Goal: Find specific page/section: Find specific page/section

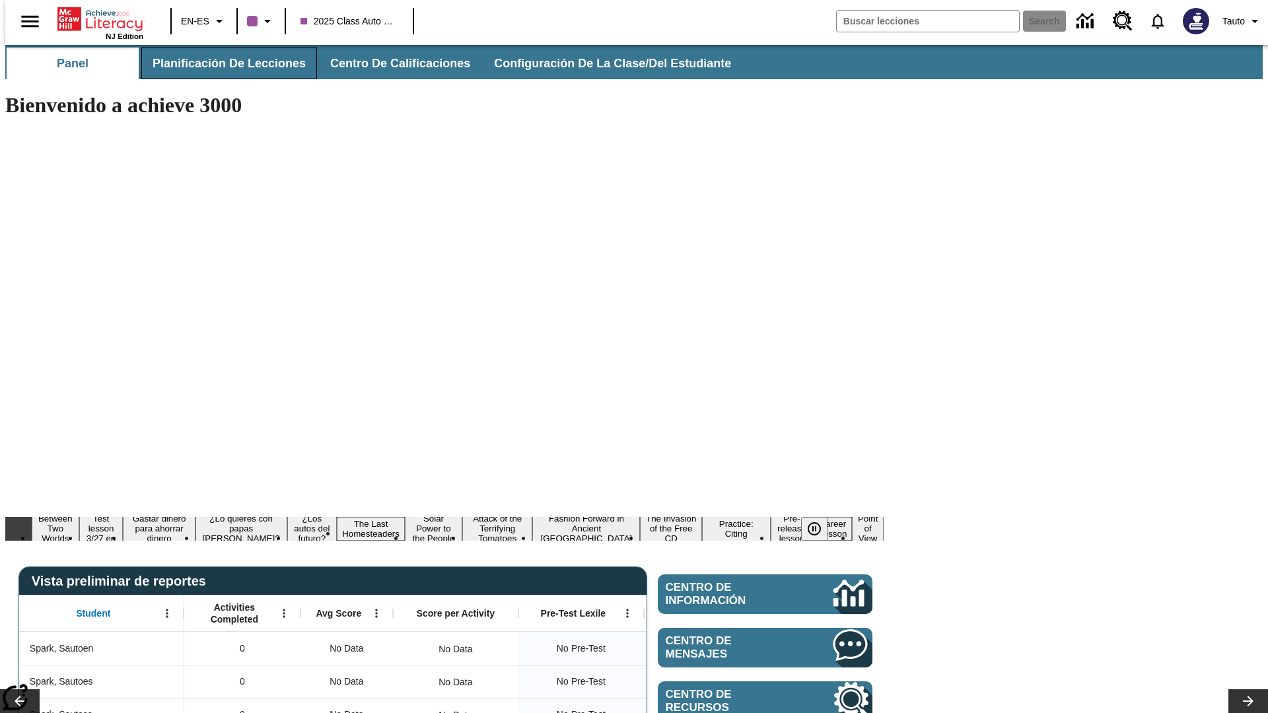
click at [221, 63] on span "Planificación de lecciones" at bounding box center [229, 63] width 153 height 15
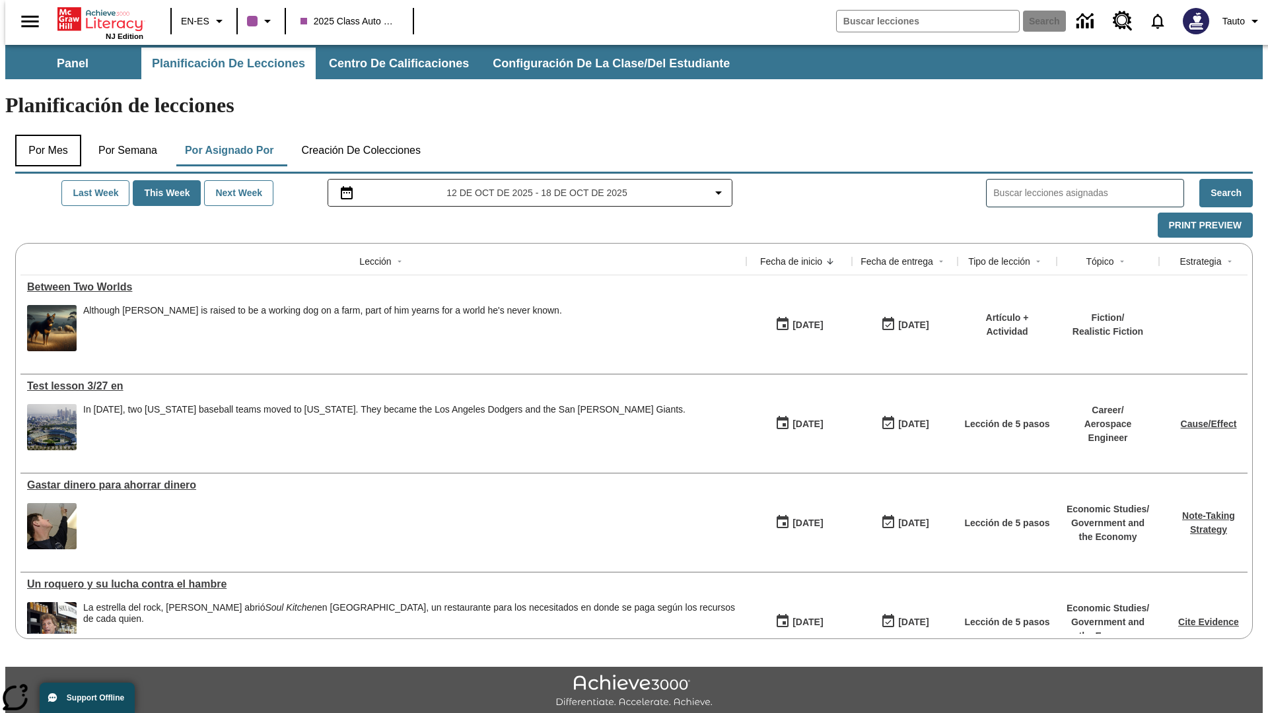
click at [43, 135] on button "Por mes" at bounding box center [48, 151] width 66 height 32
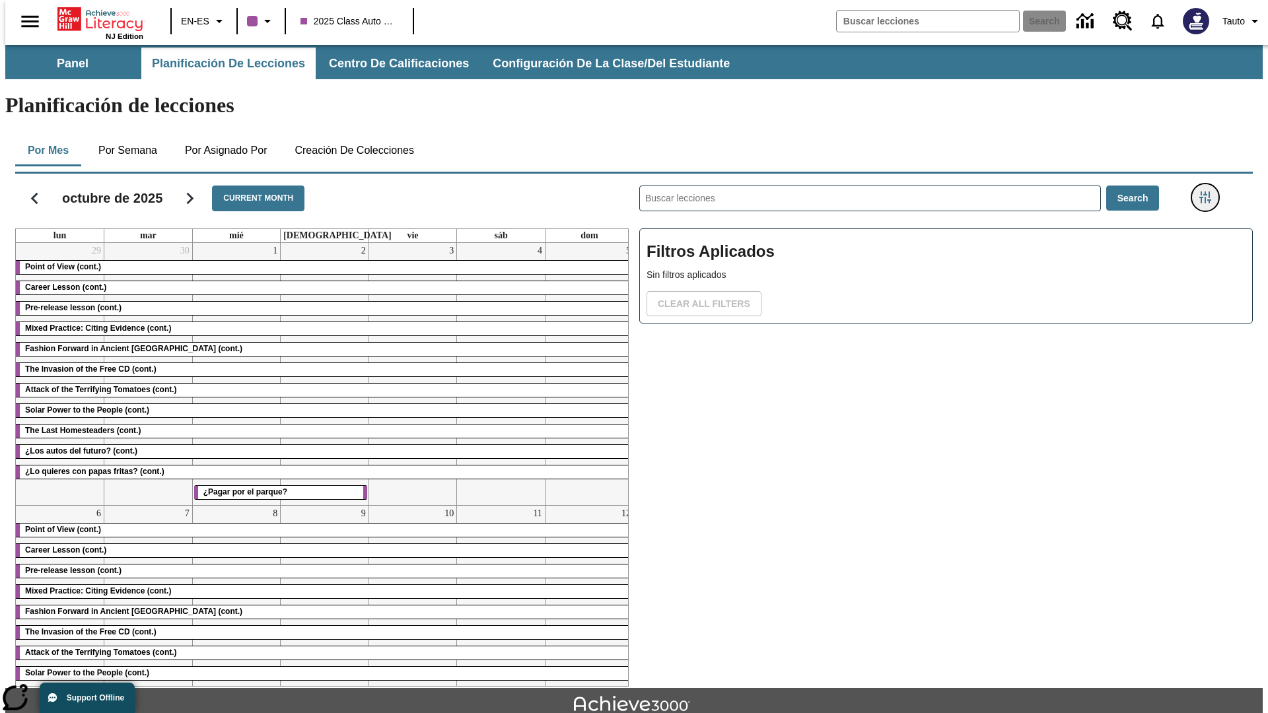
click at [1210, 192] on icon "Menú lateral de filtros" at bounding box center [1206, 198] width 12 height 12
